Goal: Information Seeking & Learning: Learn about a topic

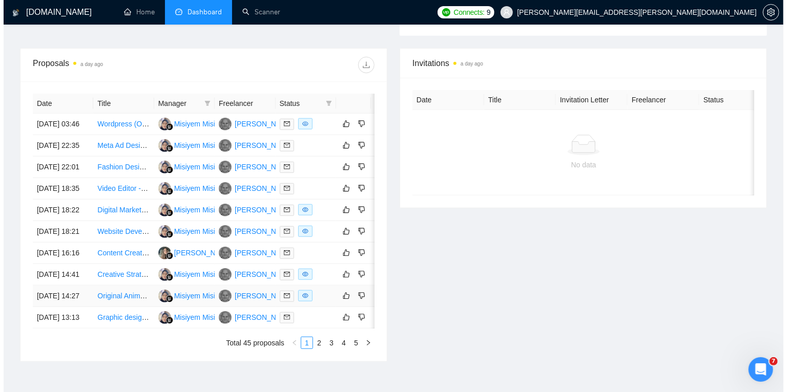
scroll to position [311, 0]
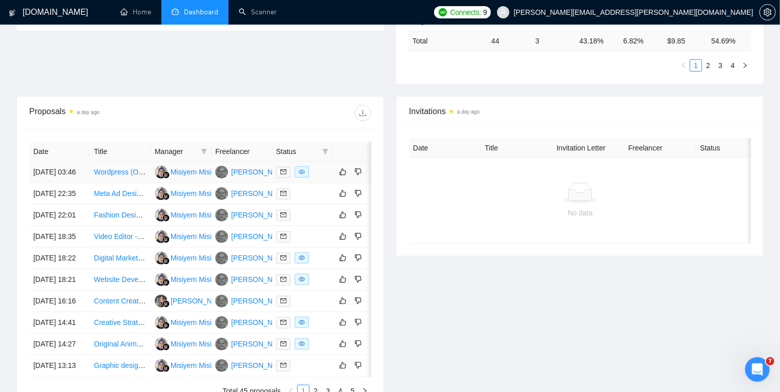
click at [324, 178] on div at bounding box center [302, 173] width 52 height 12
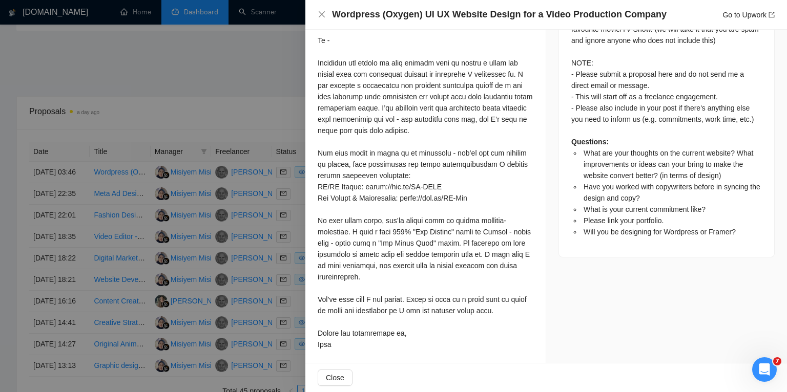
scroll to position [705, 0]
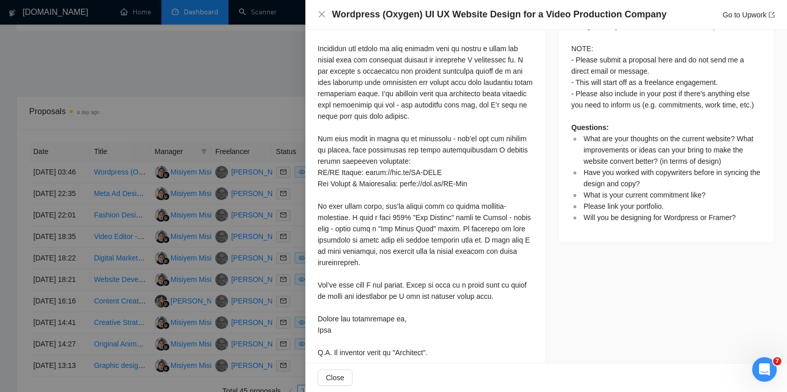
click at [289, 76] on div at bounding box center [393, 196] width 787 height 392
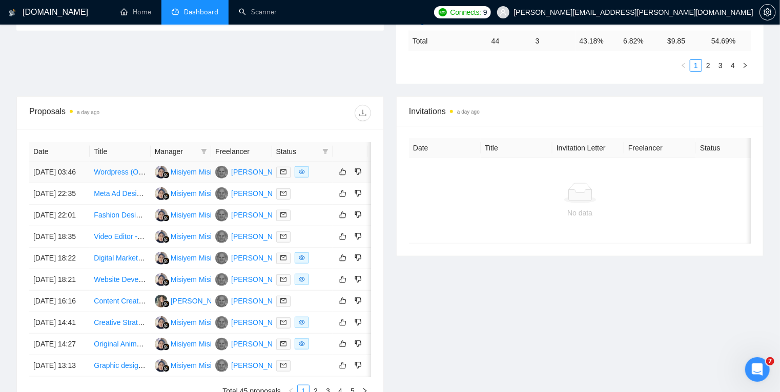
click at [324, 178] on div at bounding box center [302, 173] width 52 height 12
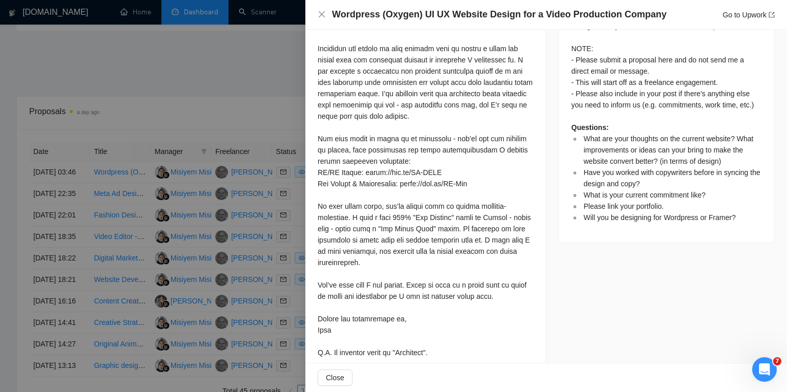
click at [277, 91] on div at bounding box center [393, 196] width 787 height 392
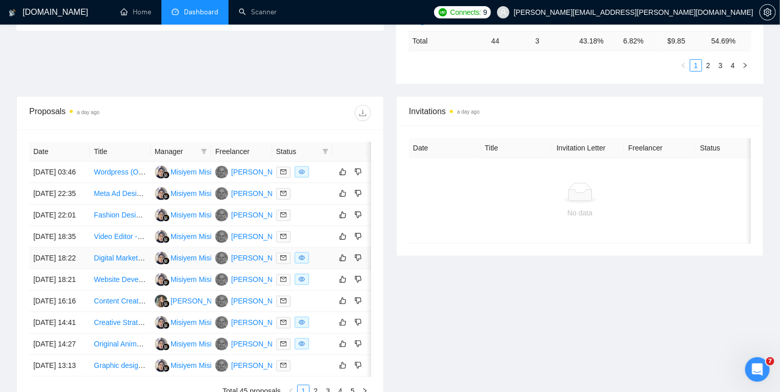
click at [324, 264] on div at bounding box center [302, 259] width 52 height 12
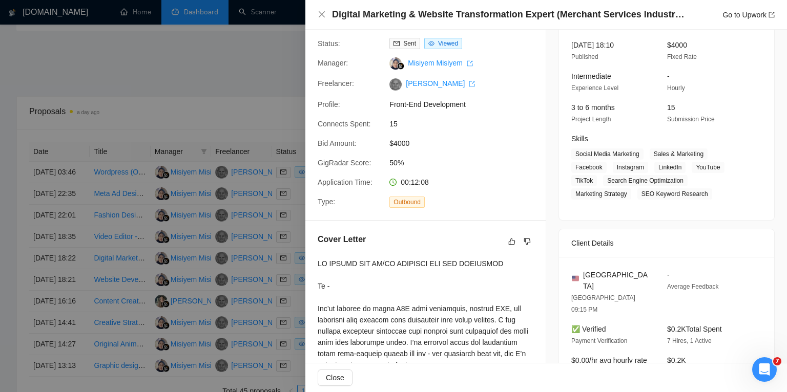
scroll to position [0, 0]
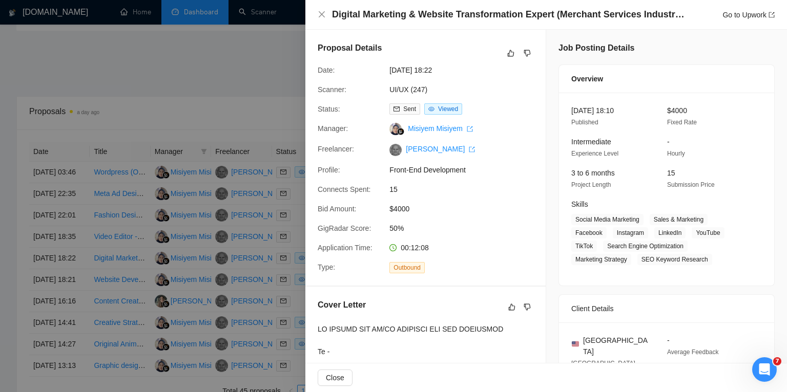
click at [254, 105] on div at bounding box center [393, 196] width 787 height 392
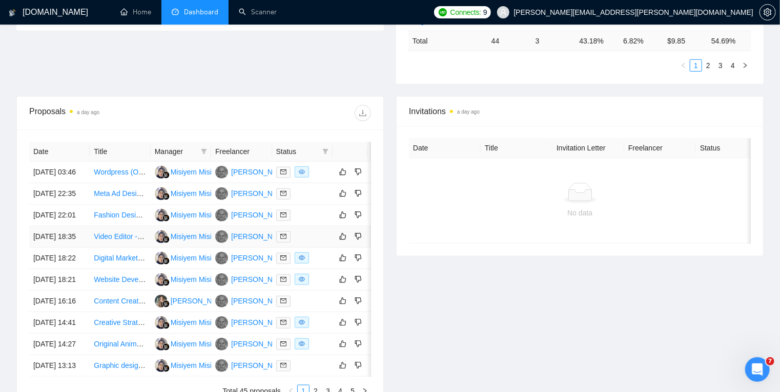
click at [322, 243] on div at bounding box center [302, 237] width 52 height 12
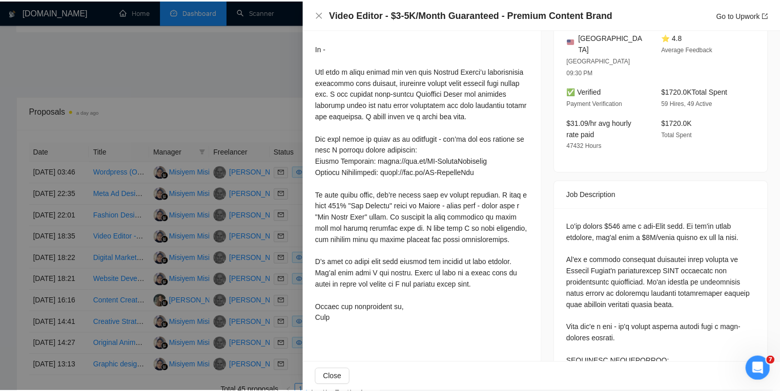
scroll to position [303, 0]
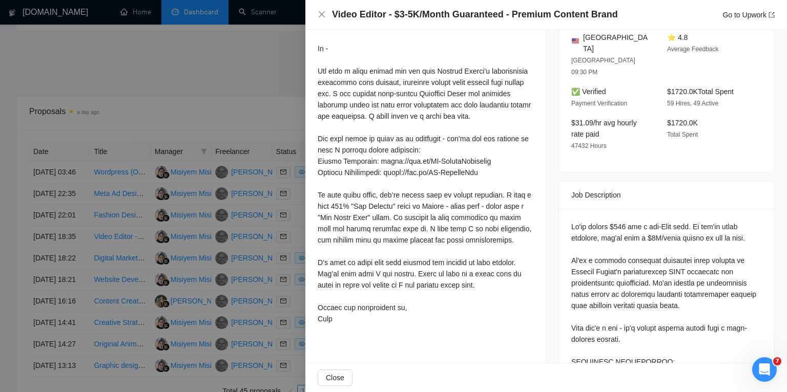
click at [252, 92] on div at bounding box center [393, 196] width 787 height 392
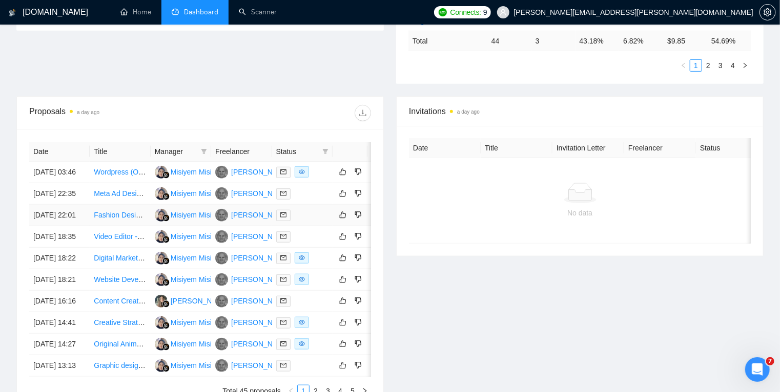
click at [311, 221] on div at bounding box center [302, 216] width 52 height 12
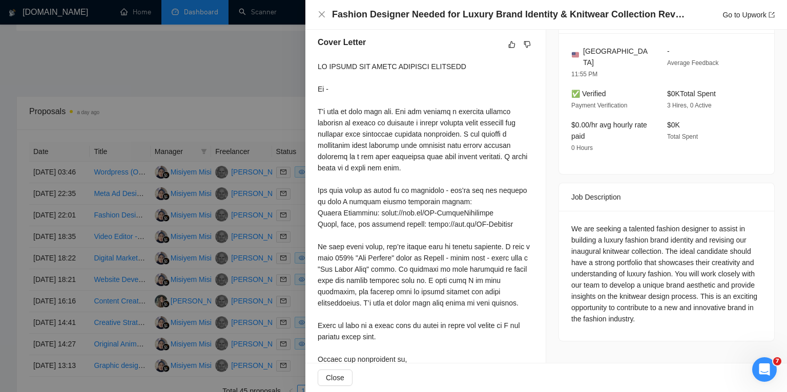
scroll to position [263, 0]
click at [217, 66] on div at bounding box center [393, 196] width 787 height 392
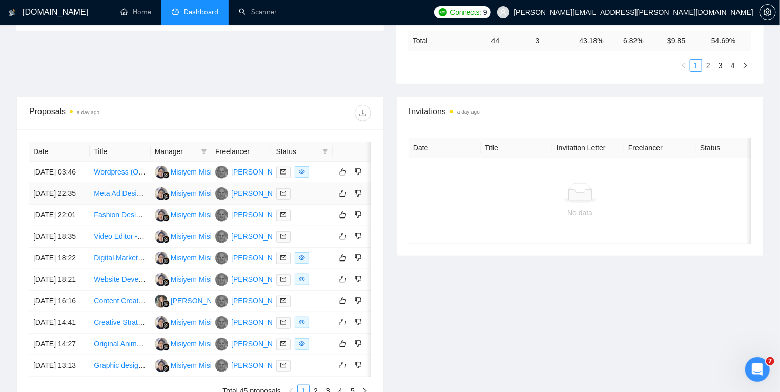
click at [122, 205] on td "Meta Ad Designer - High-Converting Static Ads for Prize Giveaway Campaign" at bounding box center [120, 194] width 60 height 22
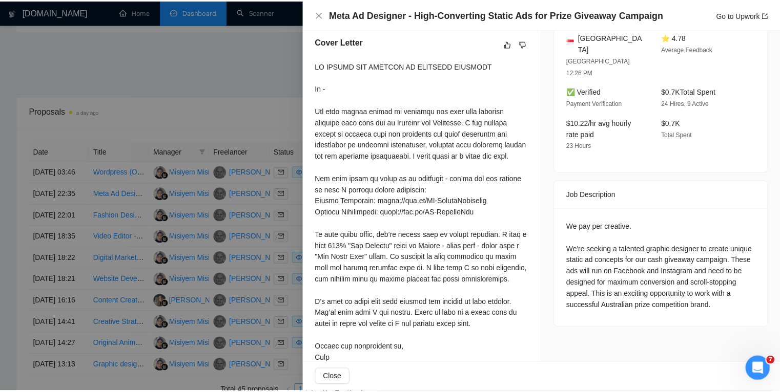
scroll to position [282, 0]
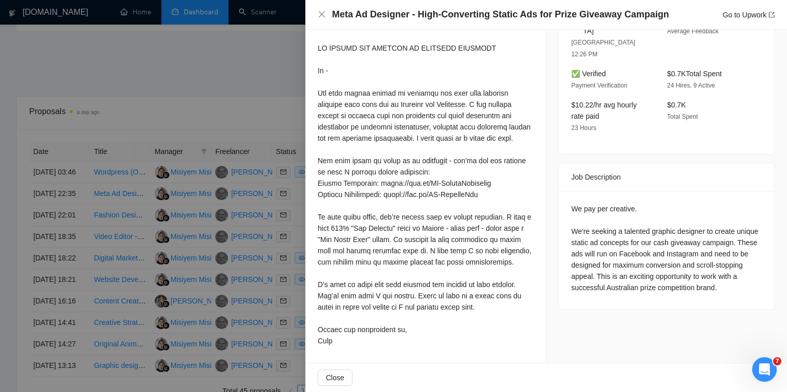
click at [262, 92] on div at bounding box center [393, 196] width 787 height 392
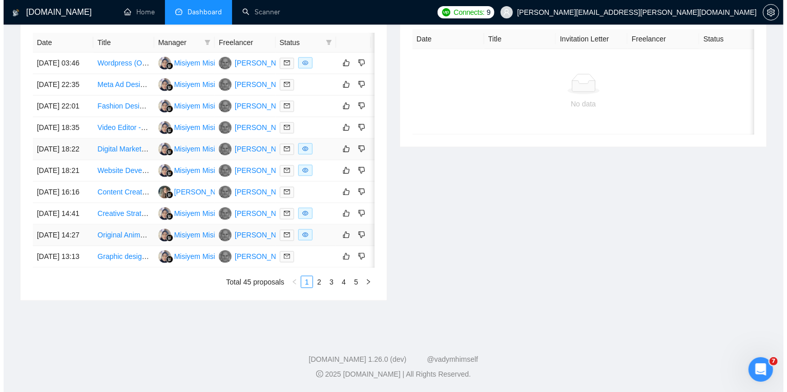
scroll to position [508, 0]
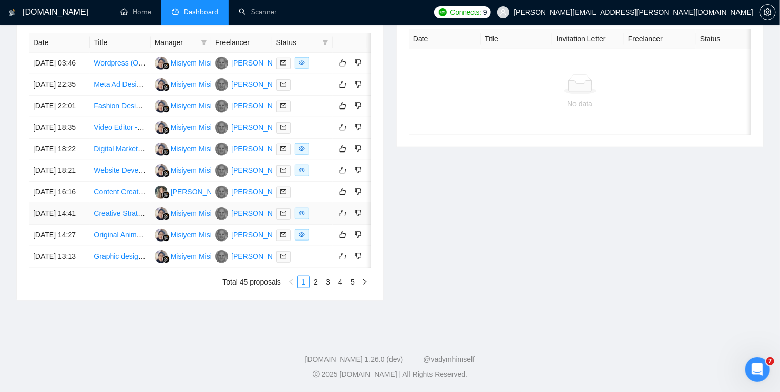
click at [112, 206] on td "Creative Strategist to Collaborate on Multiple Brands" at bounding box center [120, 214] width 60 height 22
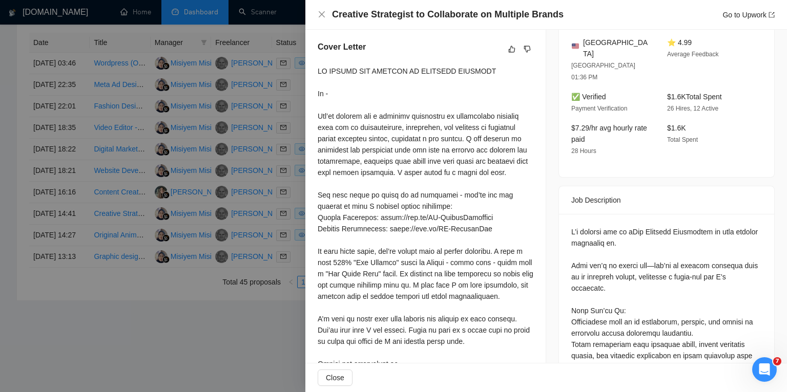
scroll to position [258, 0]
drag, startPoint x: 715, startPoint y: 211, endPoint x: 760, endPoint y: 205, distance: 45.9
copy div "work closely"
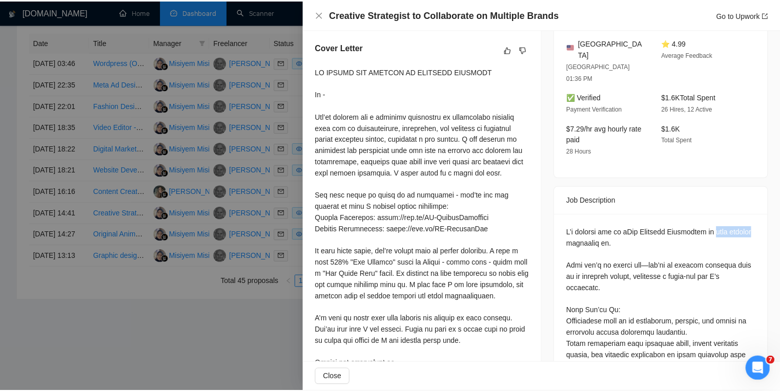
scroll to position [0, 0]
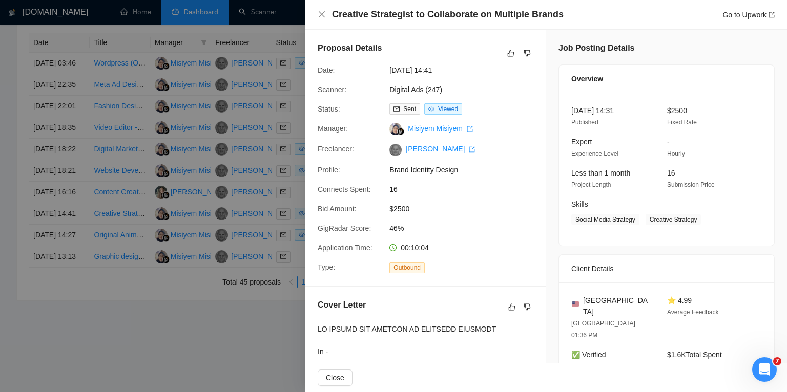
click at [197, 324] on div at bounding box center [393, 196] width 787 height 392
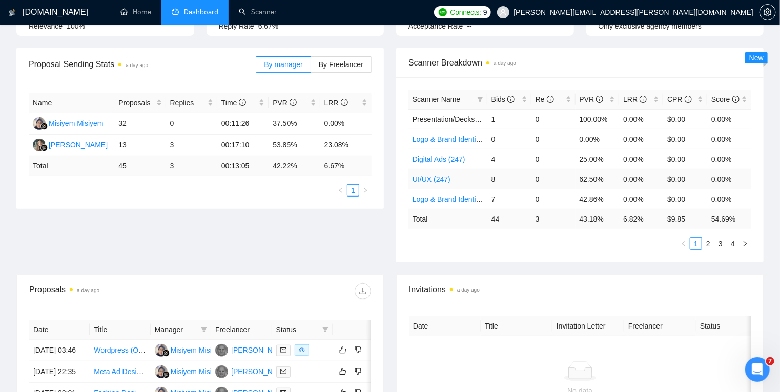
scroll to position [133, 0]
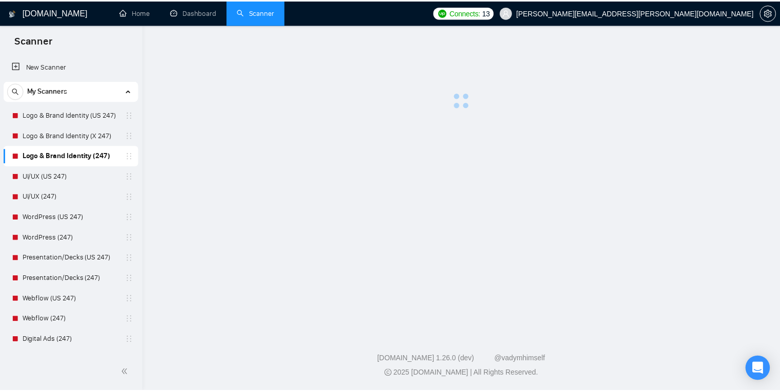
scroll to position [105, 0]
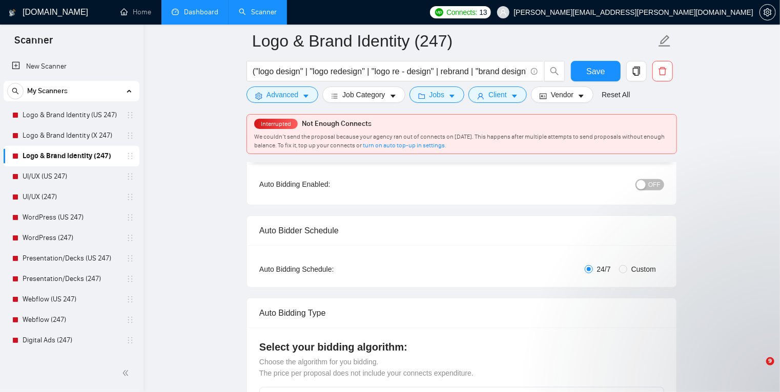
click at [197, 13] on link "Dashboard" at bounding box center [195, 12] width 47 height 9
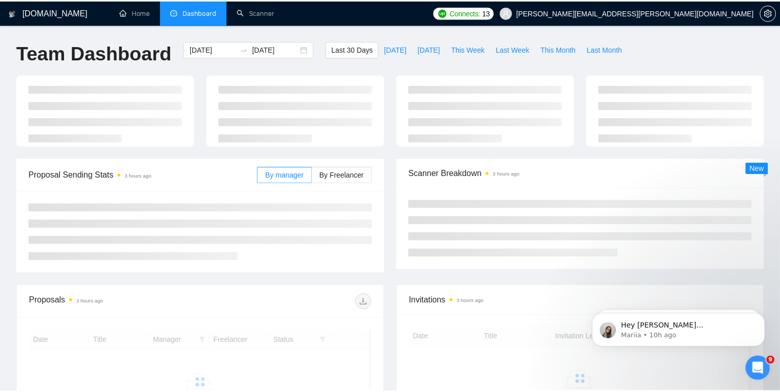
scroll to position [105, 0]
